Goal: Task Accomplishment & Management: Manage account settings

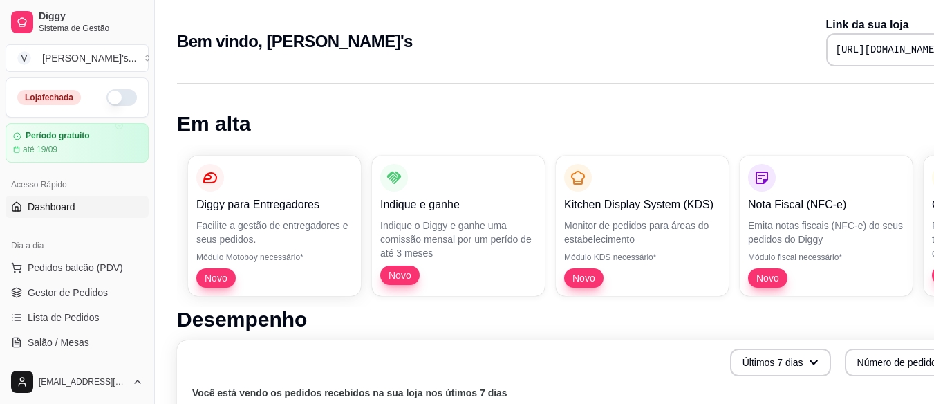
click at [106, 95] on button "button" at bounding box center [121, 97] width 30 height 17
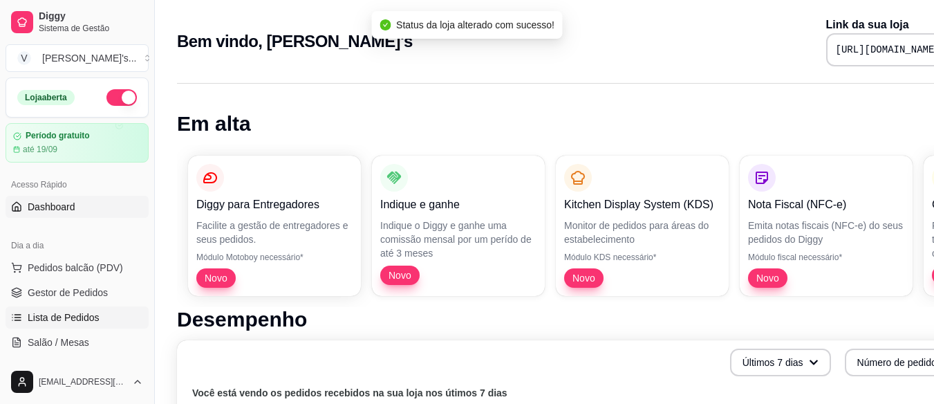
click at [81, 320] on span "Lista de Pedidos" at bounding box center [64, 317] width 72 height 14
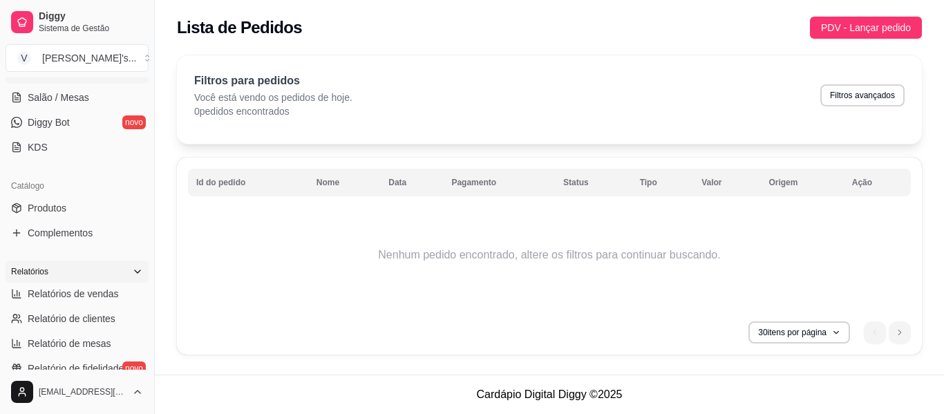
scroll to position [276, 0]
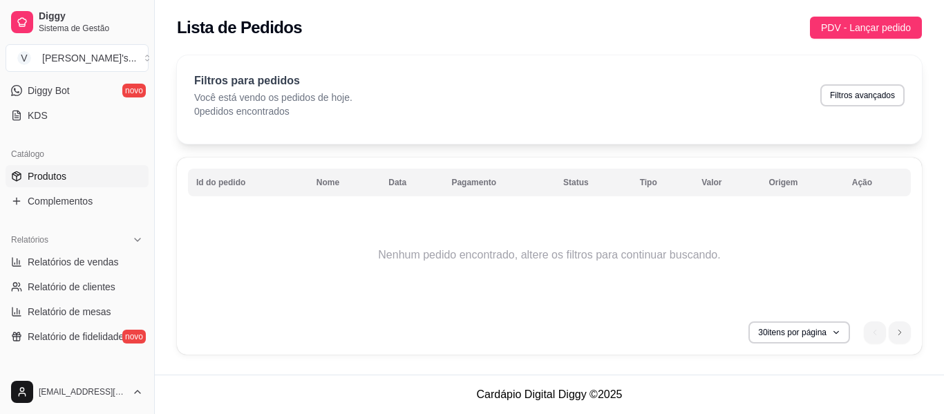
click at [64, 178] on span "Produtos" at bounding box center [47, 176] width 39 height 14
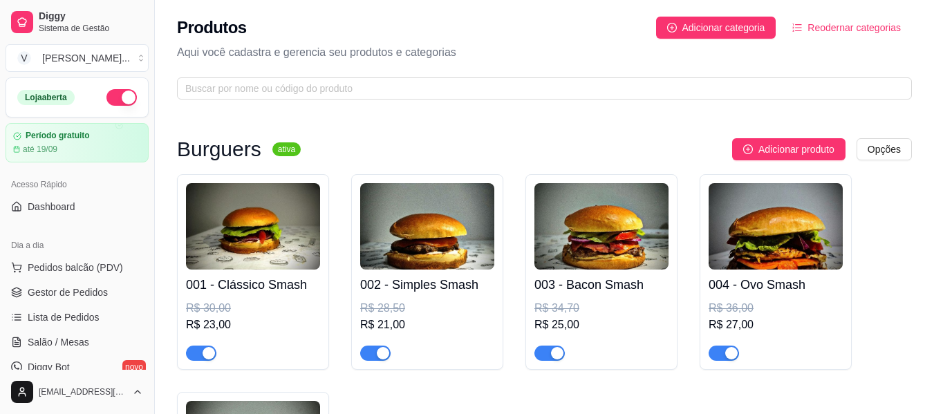
click at [703, 310] on div "004 - Ovo Smash R$ 36,00 R$ 27,00" at bounding box center [775, 272] width 152 height 196
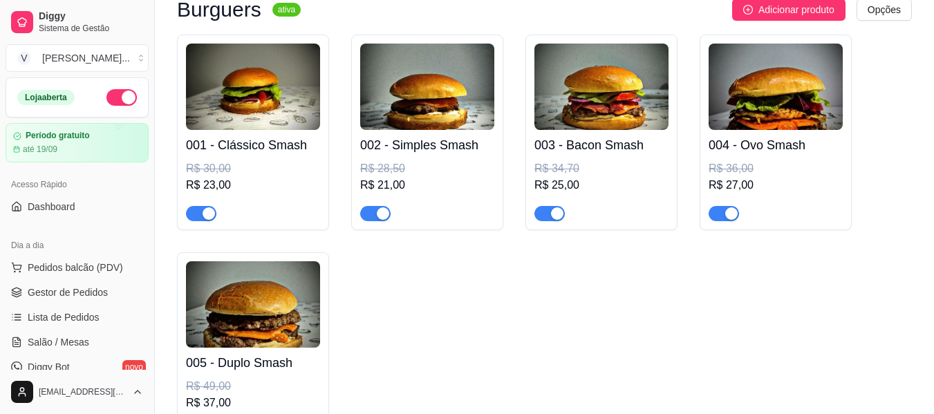
scroll to position [138, 0]
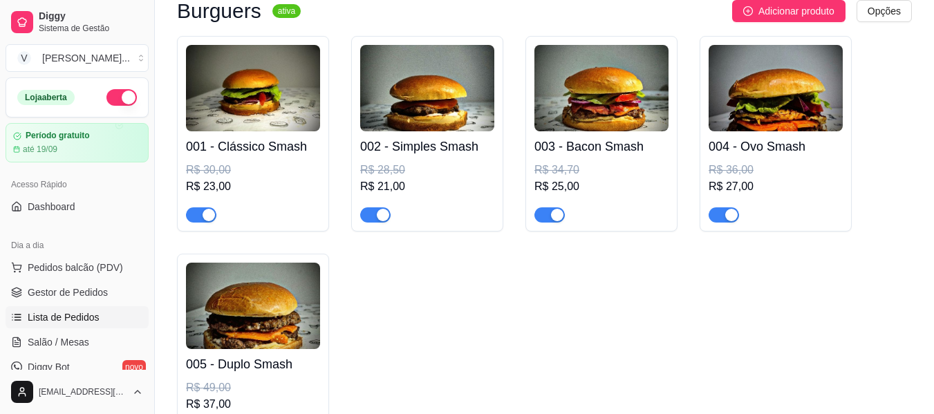
click at [61, 313] on span "Lista de Pedidos" at bounding box center [64, 317] width 72 height 14
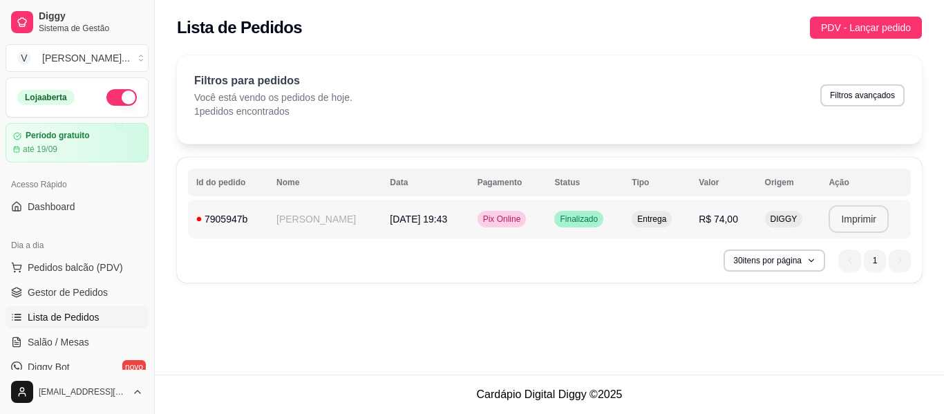
click at [863, 223] on button "Imprimir" at bounding box center [859, 219] width 60 height 28
